Goal: Information Seeking & Learning: Learn about a topic

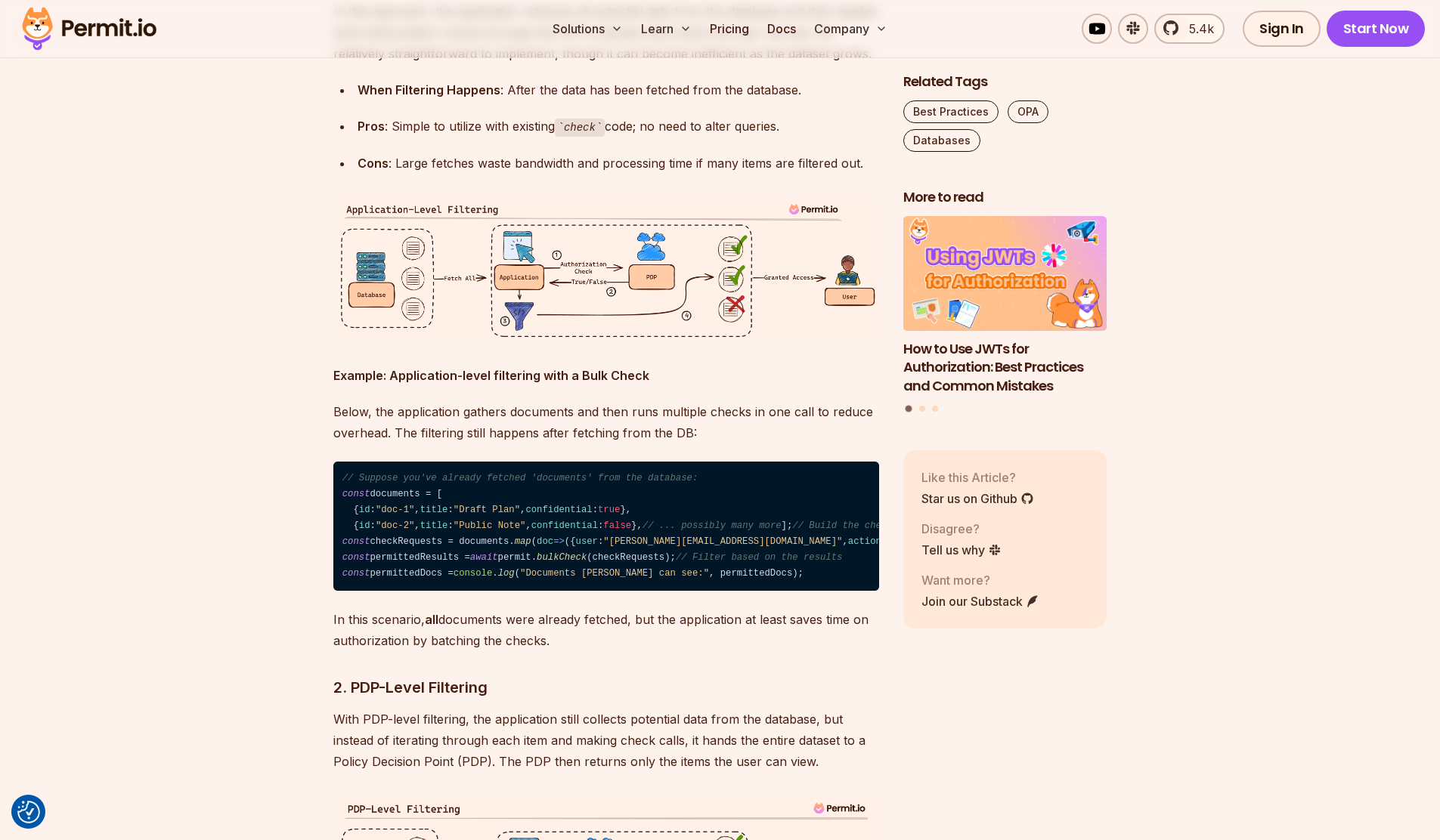
scroll to position [2891, 0]
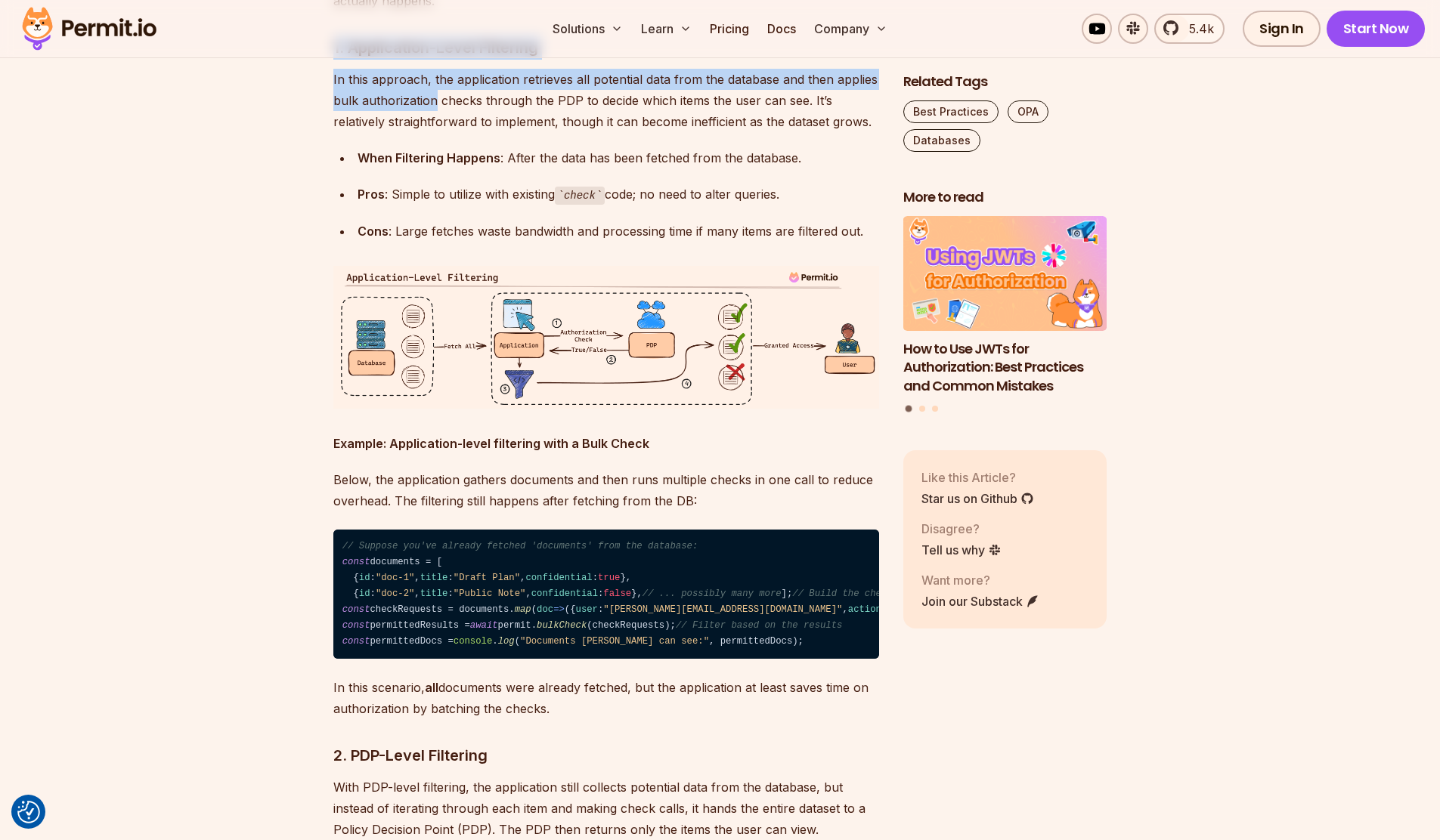
drag, startPoint x: 357, startPoint y: 234, endPoint x: 486, endPoint y: 293, distance: 141.9
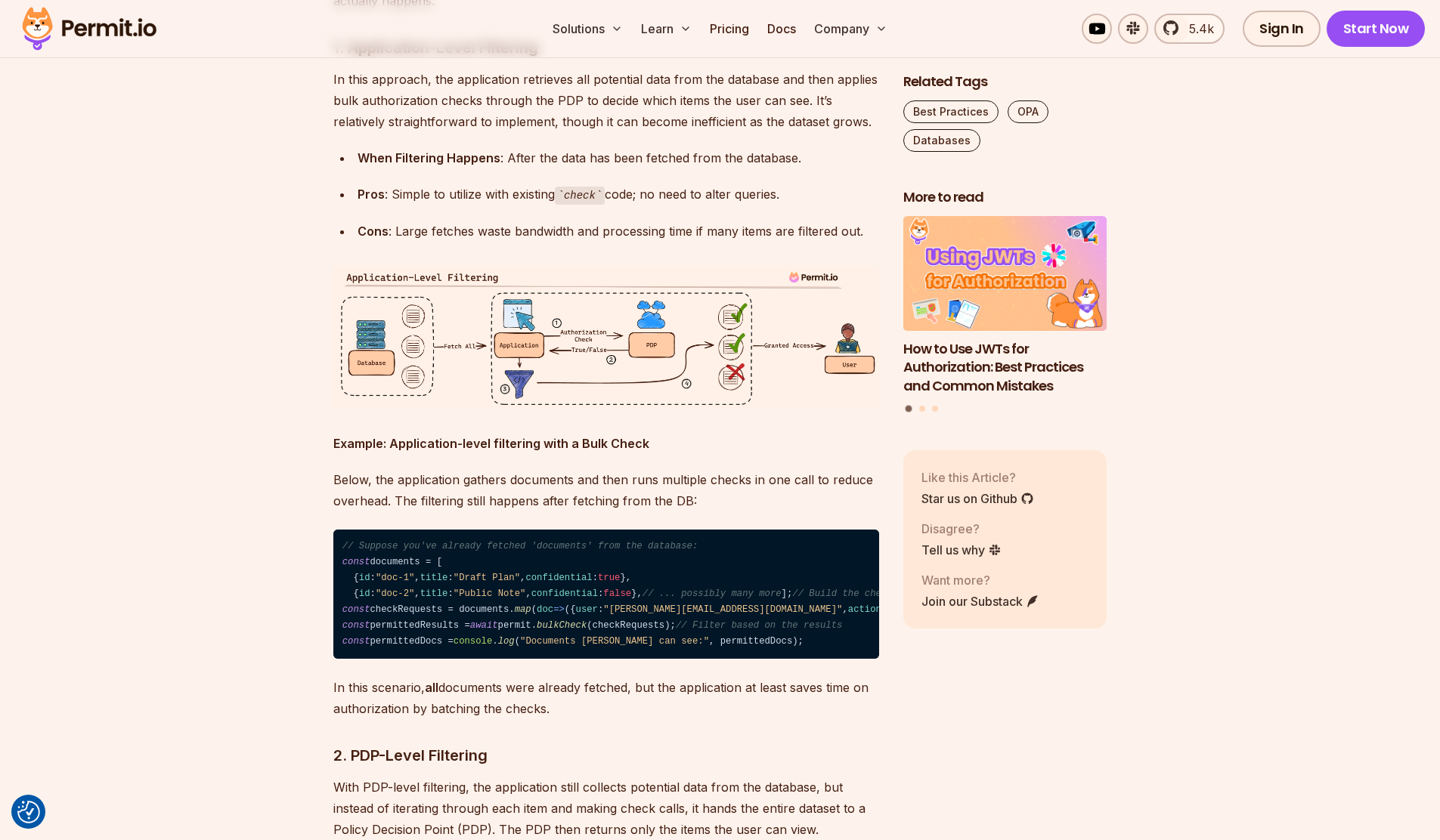
click at [443, 132] on p "In this approach, the application retrieves all potential data from the databas…" at bounding box center [606, 100] width 546 height 64
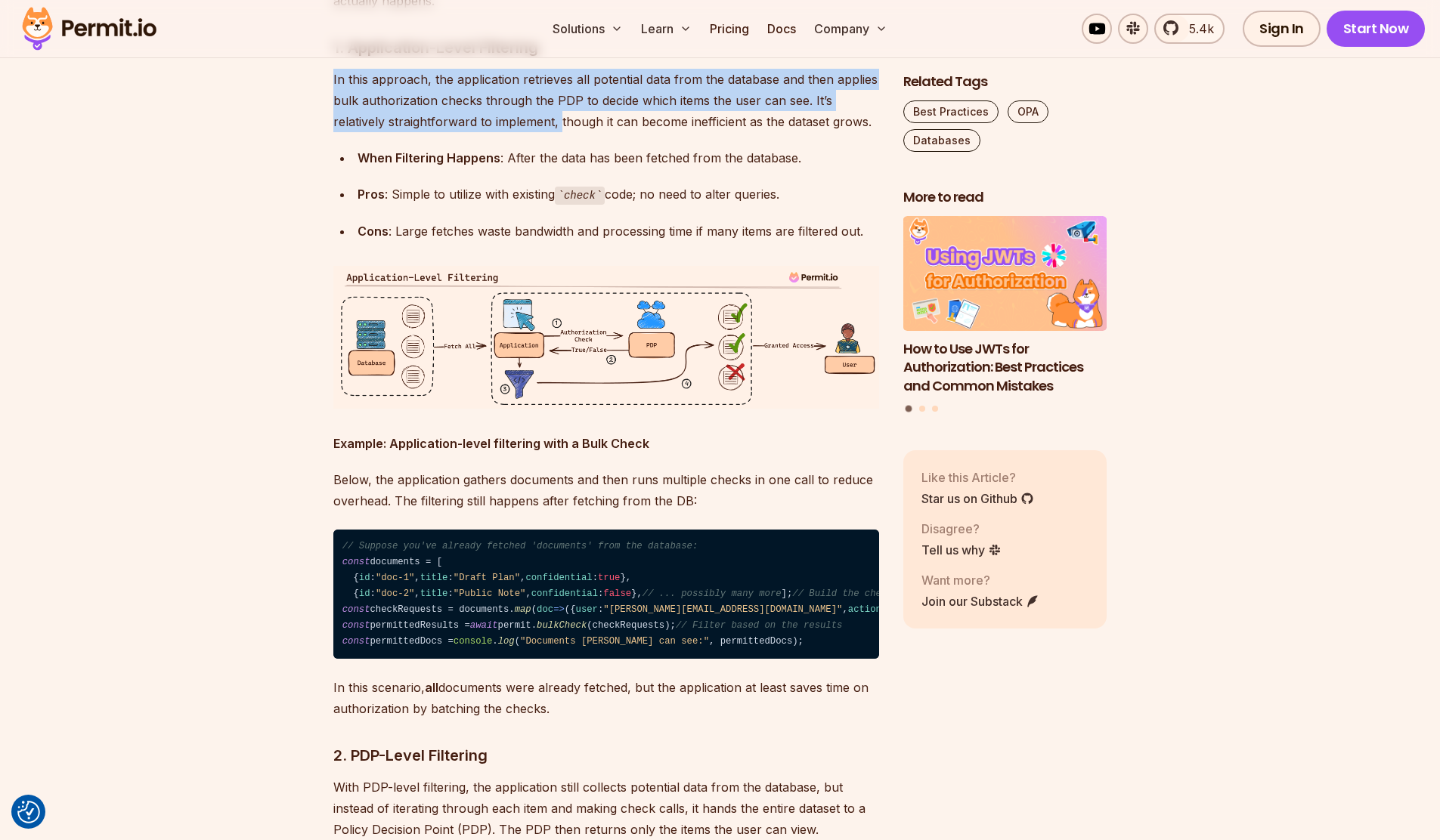
drag, startPoint x: 306, startPoint y: 248, endPoint x: 632, endPoint y: 301, distance: 330.3
click at [512, 132] on p "In this approach, the application retrieves all potential data from the databas…" at bounding box center [606, 100] width 546 height 64
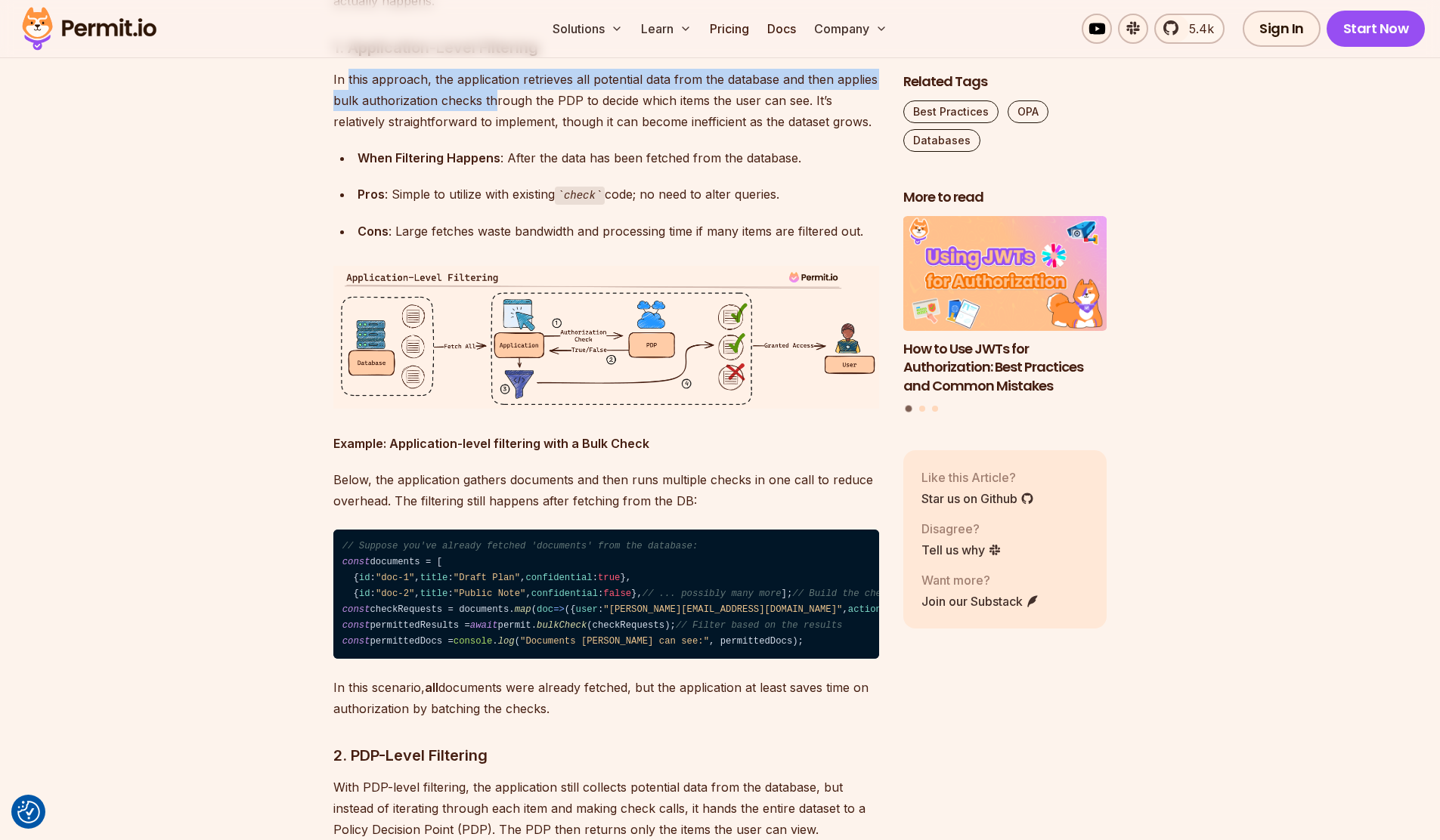
drag, startPoint x: 356, startPoint y: 250, endPoint x: 690, endPoint y: 304, distance: 338.3
click at [674, 132] on p "In this approach, the application retrieves all potential data from the databas…" at bounding box center [606, 100] width 546 height 64
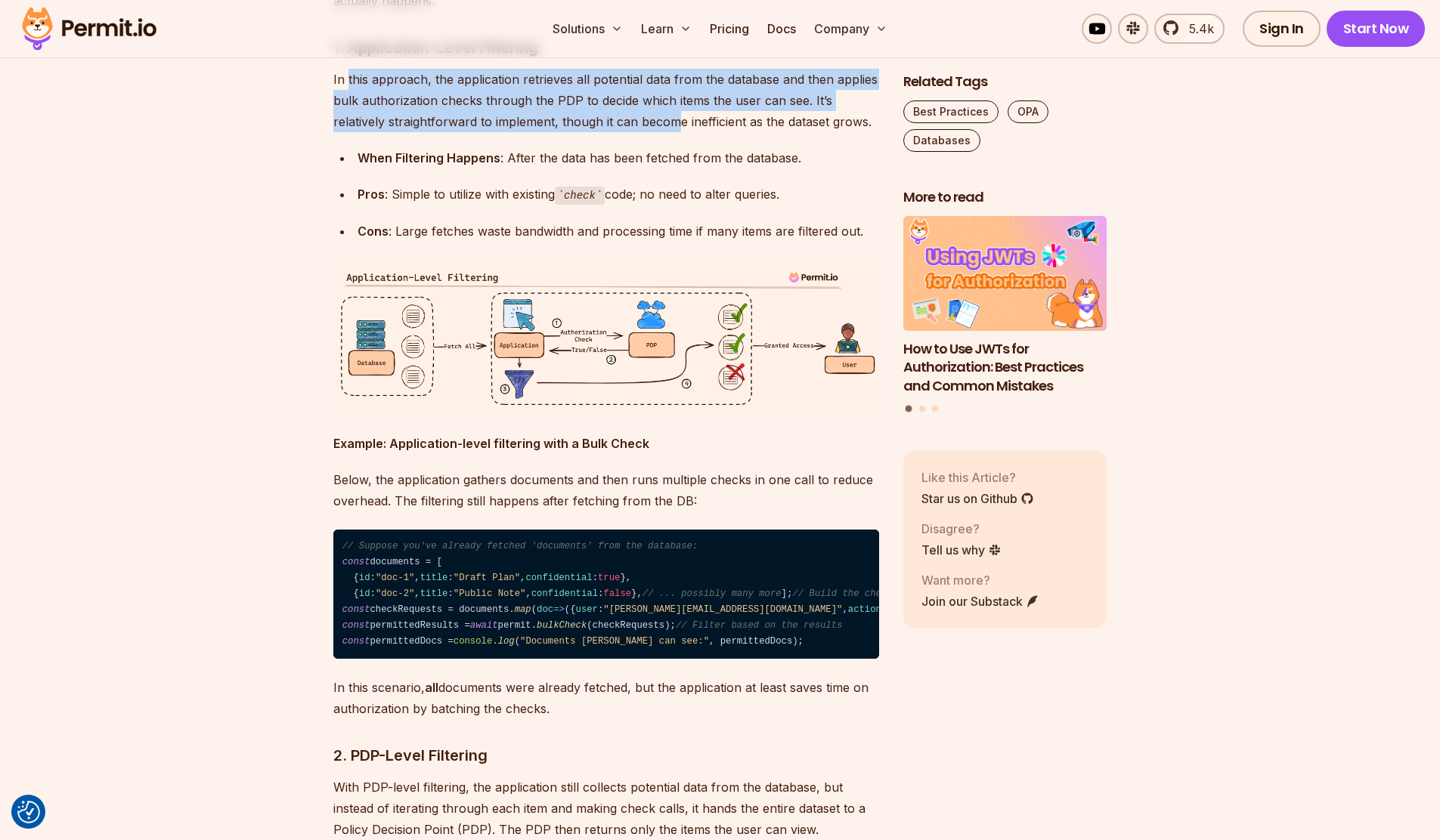
click at [614, 132] on p "In this approach, the application retrieves all potential data from the databas…" at bounding box center [606, 100] width 546 height 64
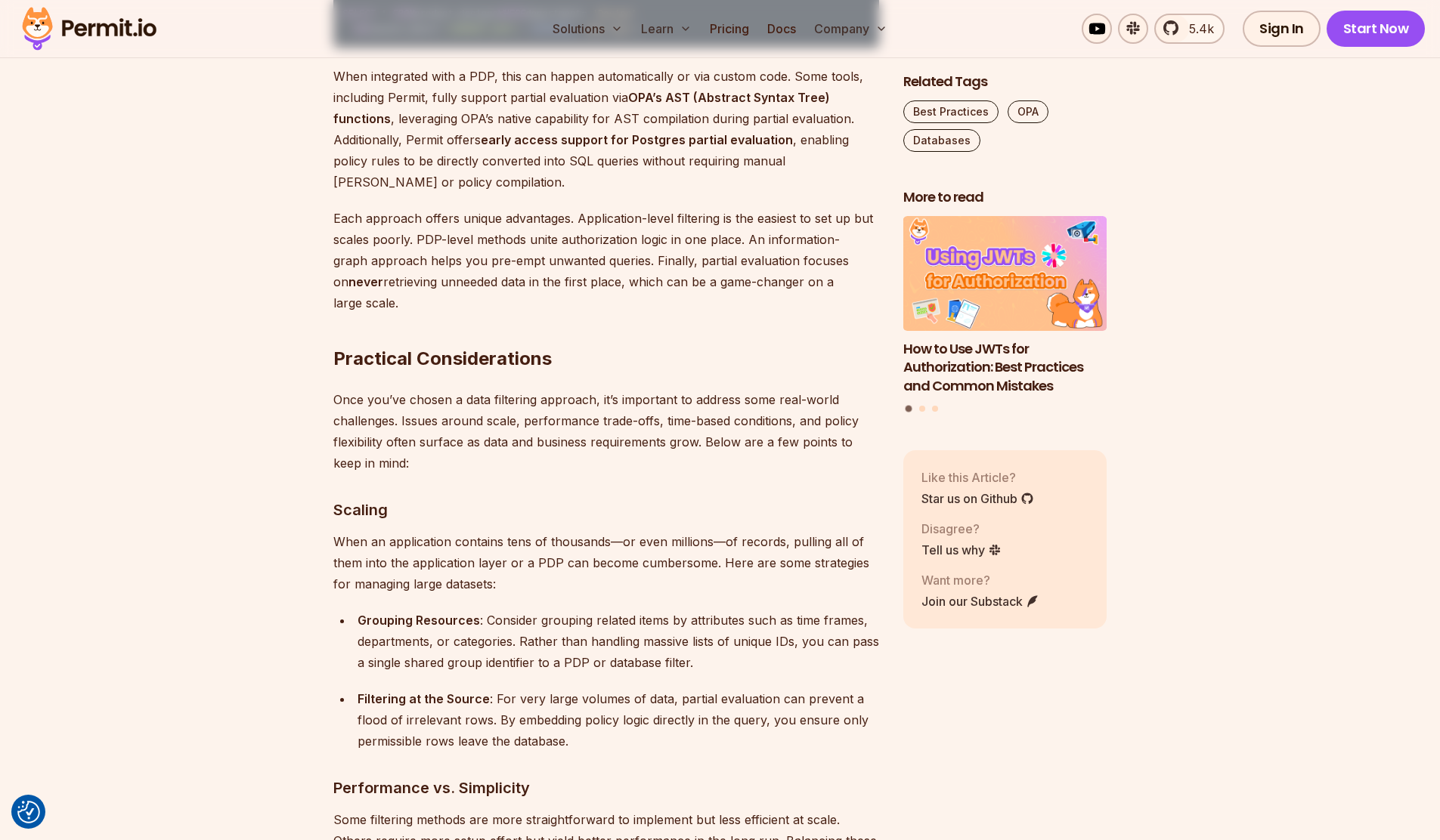
scroll to position [5791, 0]
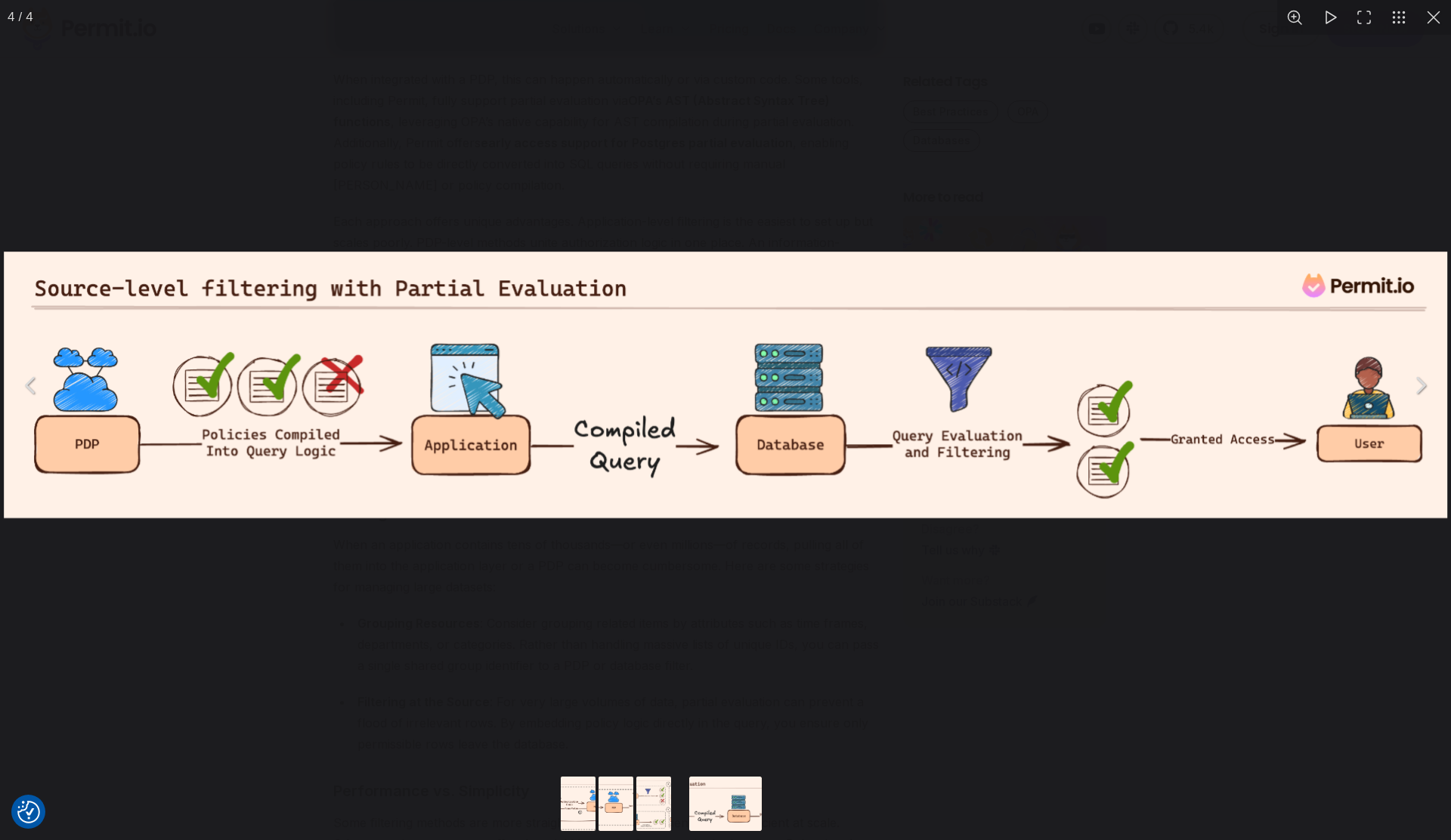
click at [505, 148] on div "You can close this modal content with the ESC key" at bounding box center [726, 385] width 1451 height 771
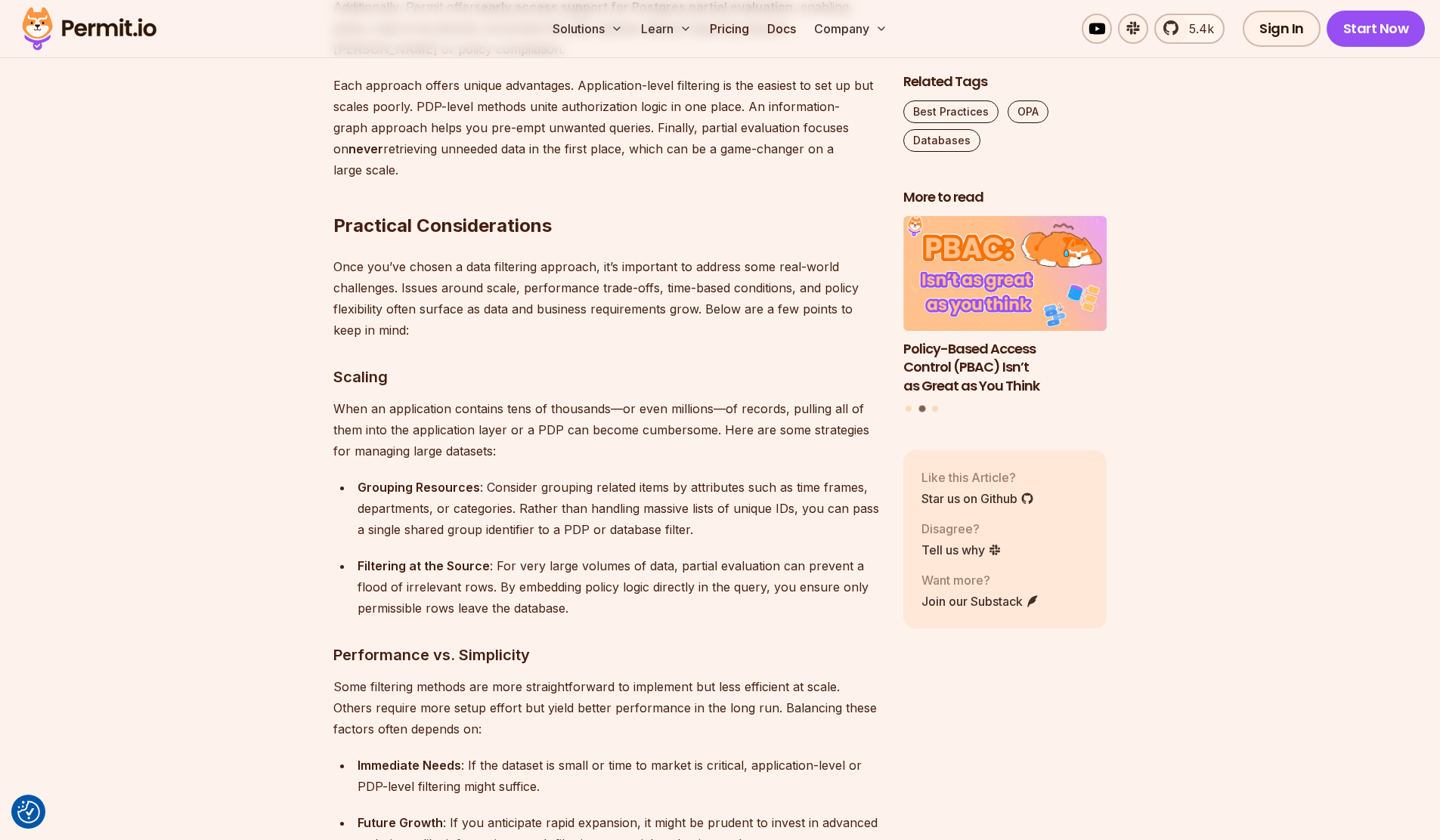
scroll to position [5779, 0]
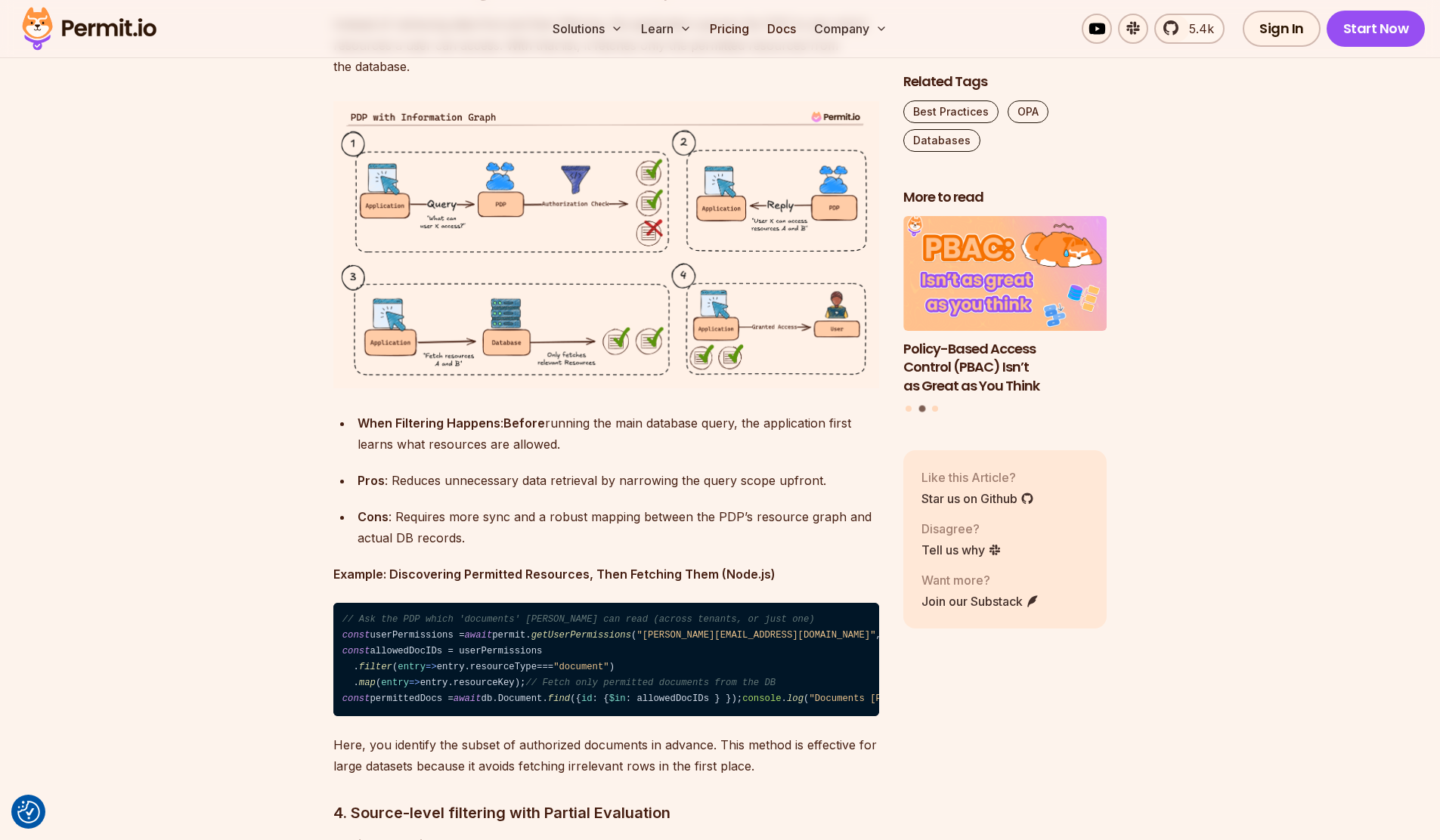
scroll to position [3836, 0]
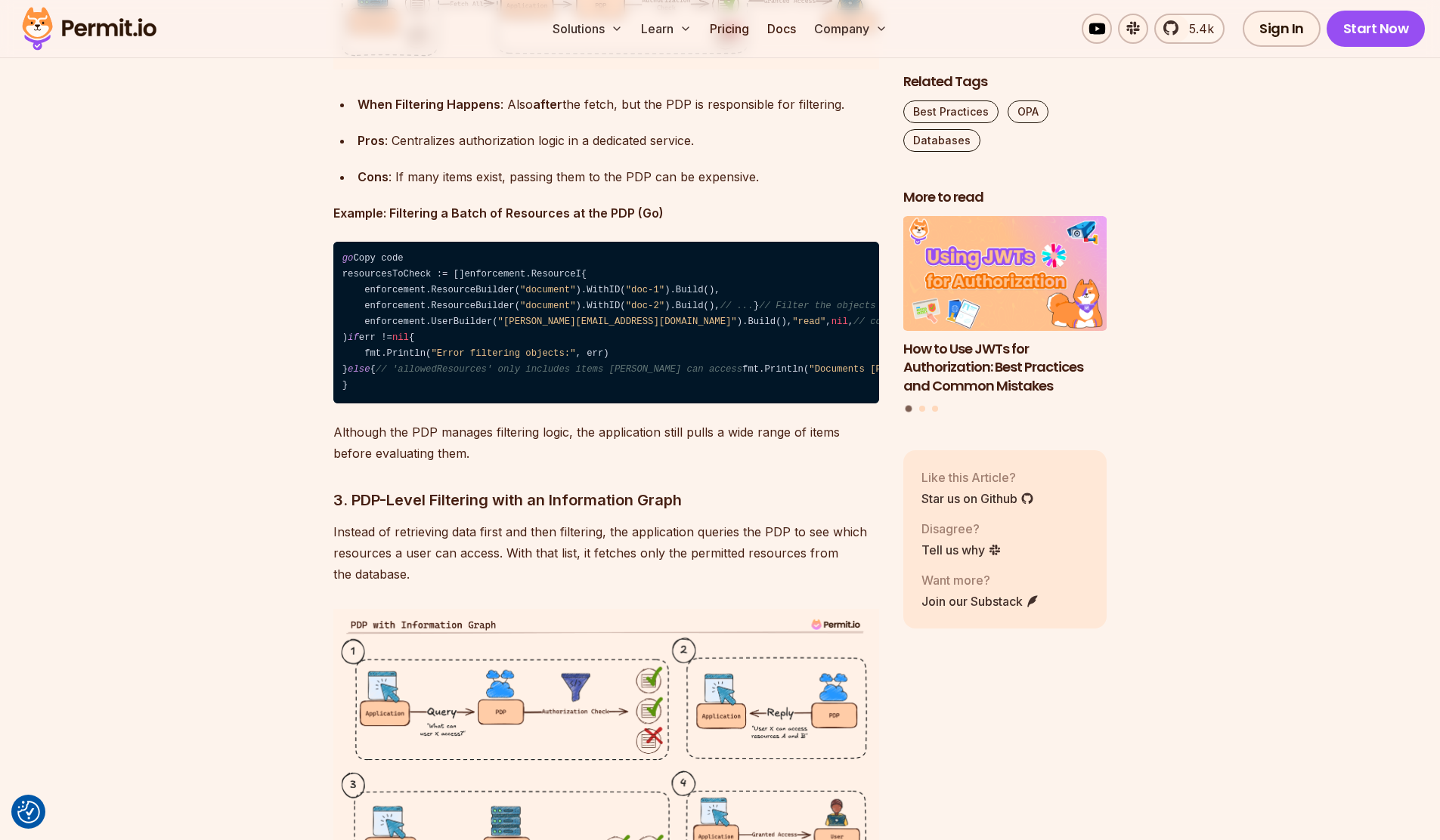
drag, startPoint x: 329, startPoint y: 272, endPoint x: 451, endPoint y: 272, distance: 122.0
copy p "Policy Decision Point"
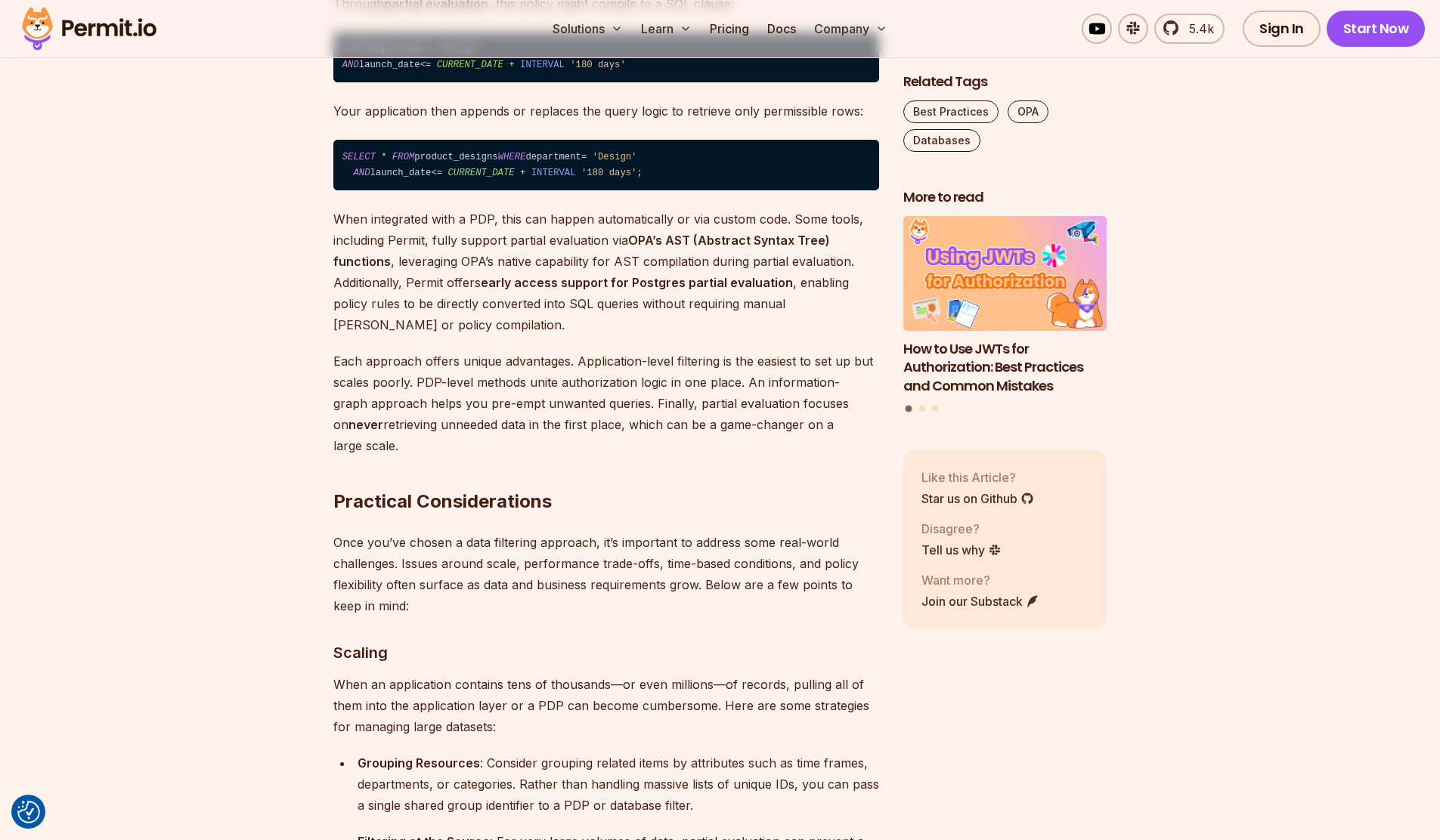
scroll to position [5252, 0]
